Goal: Go to known website: Go to known website

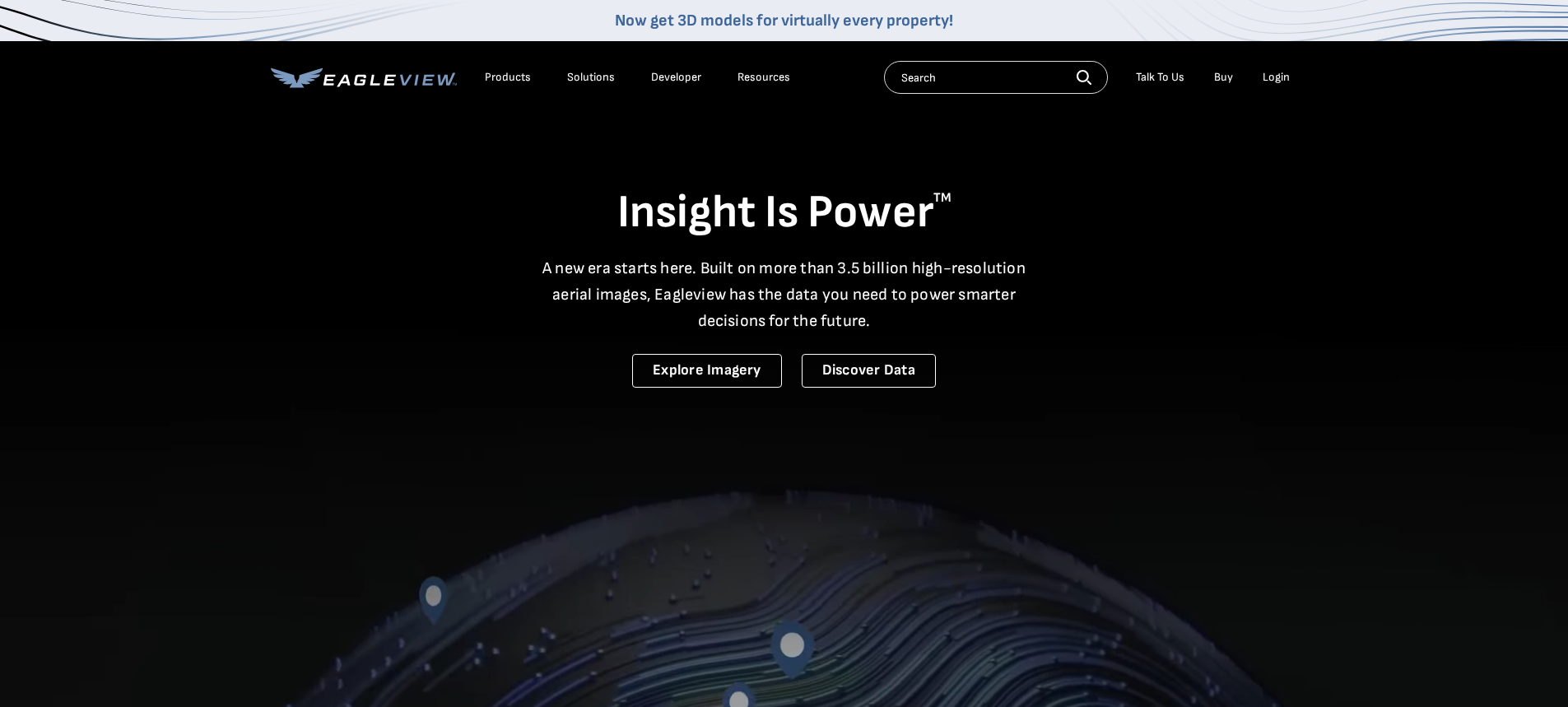
click at [1262, 83] on li "Login" at bounding box center [1275, 77] width 44 height 25
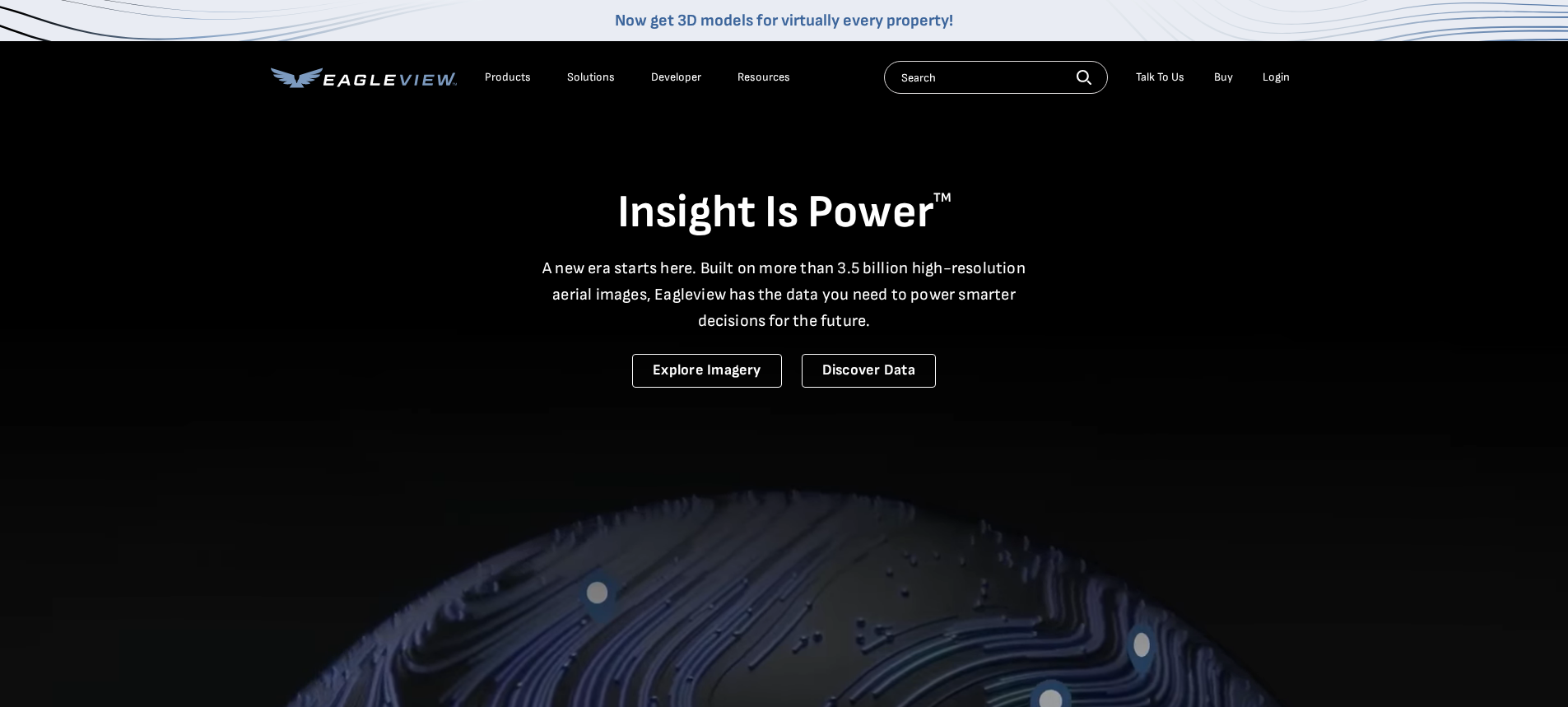
click at [1274, 69] on li "Login" at bounding box center [1275, 77] width 44 height 25
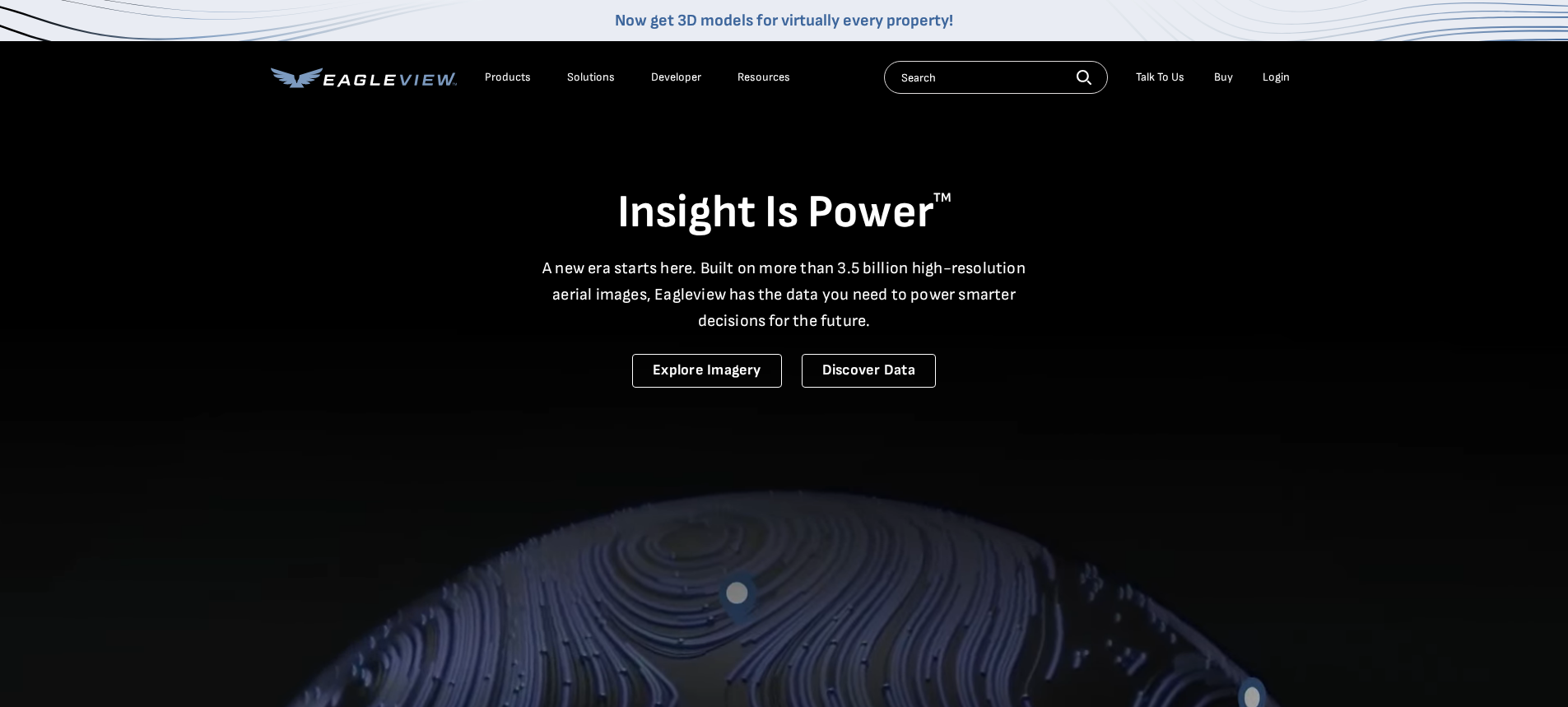
click at [1274, 78] on div "Login" at bounding box center [1276, 77] width 27 height 15
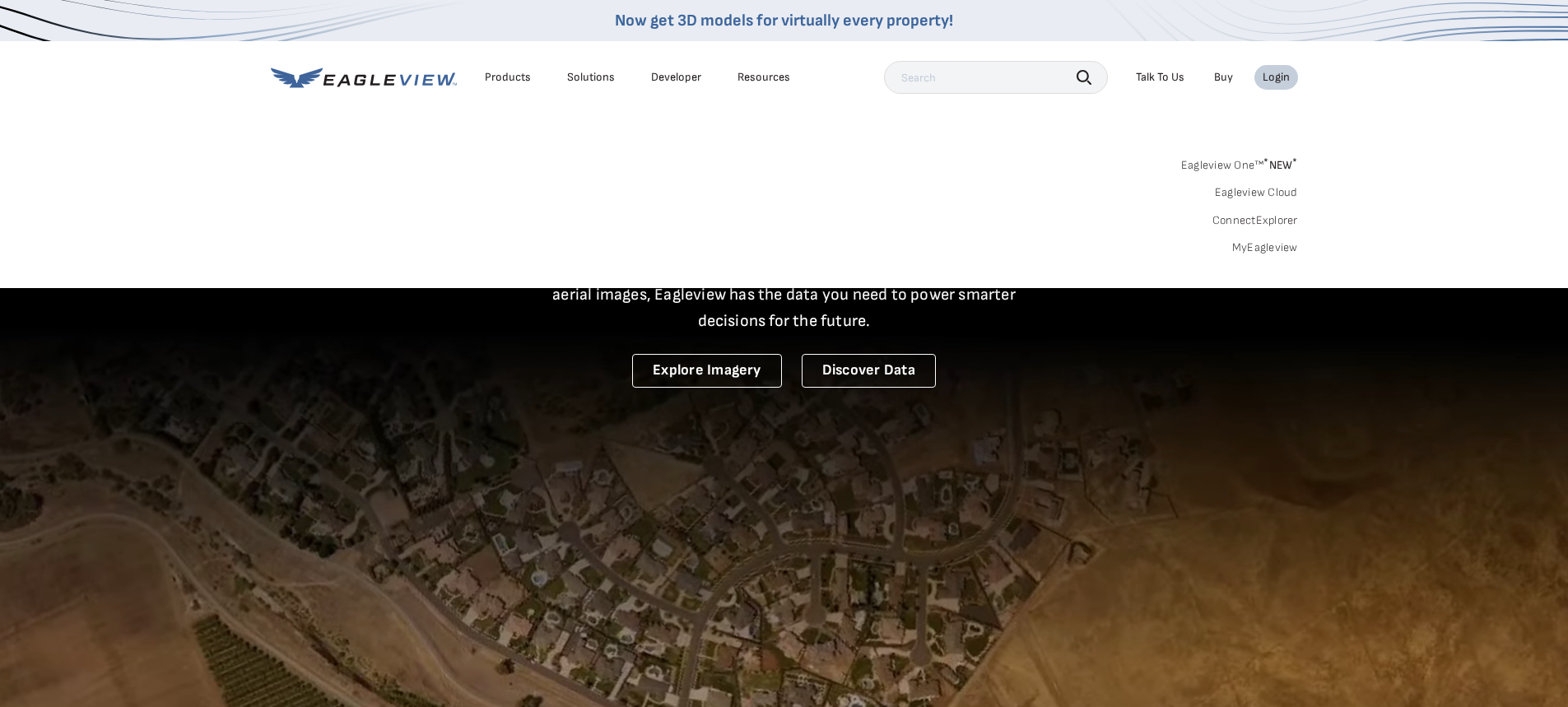
click at [1269, 244] on link "MyEagleview" at bounding box center [1265, 247] width 65 height 15
